Goal: Navigation & Orientation: Find specific page/section

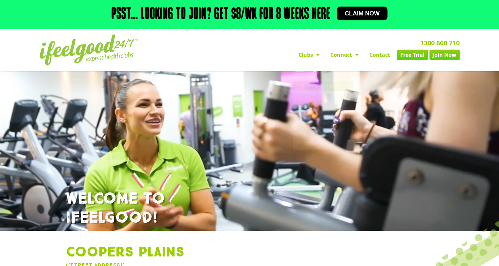
click at [447, 52] on link "Join Now" at bounding box center [445, 55] width 30 height 11
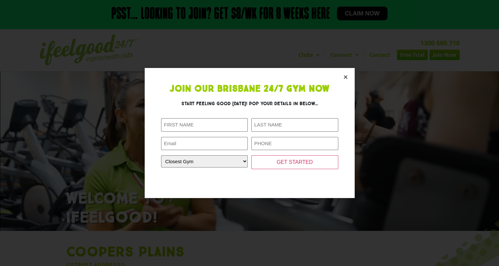
click at [343, 74] on section "Join Our Brisbane 24/7 Gym Now Start feeling good [DATE]! Pop your details in b…" at bounding box center [250, 133] width 210 height 130
click at [347, 75] on icon "Close" at bounding box center [345, 76] width 5 height 5
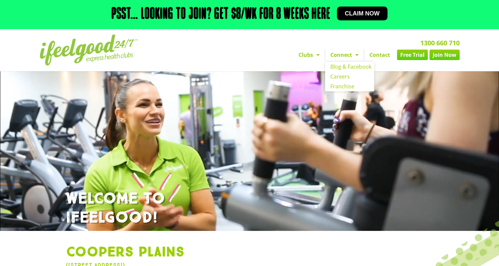
click at [342, 54] on link "Connect" at bounding box center [344, 55] width 39 height 11
click at [293, 38] on div "1300 660 710 Clubs [GEOGRAPHIC_DATA] [GEOGRAPHIC_DATA] [GEOGRAPHIC_DATA] [GEOGR…" at bounding box center [324, 50] width 277 height 38
